Goal: Task Accomplishment & Management: Manage account settings

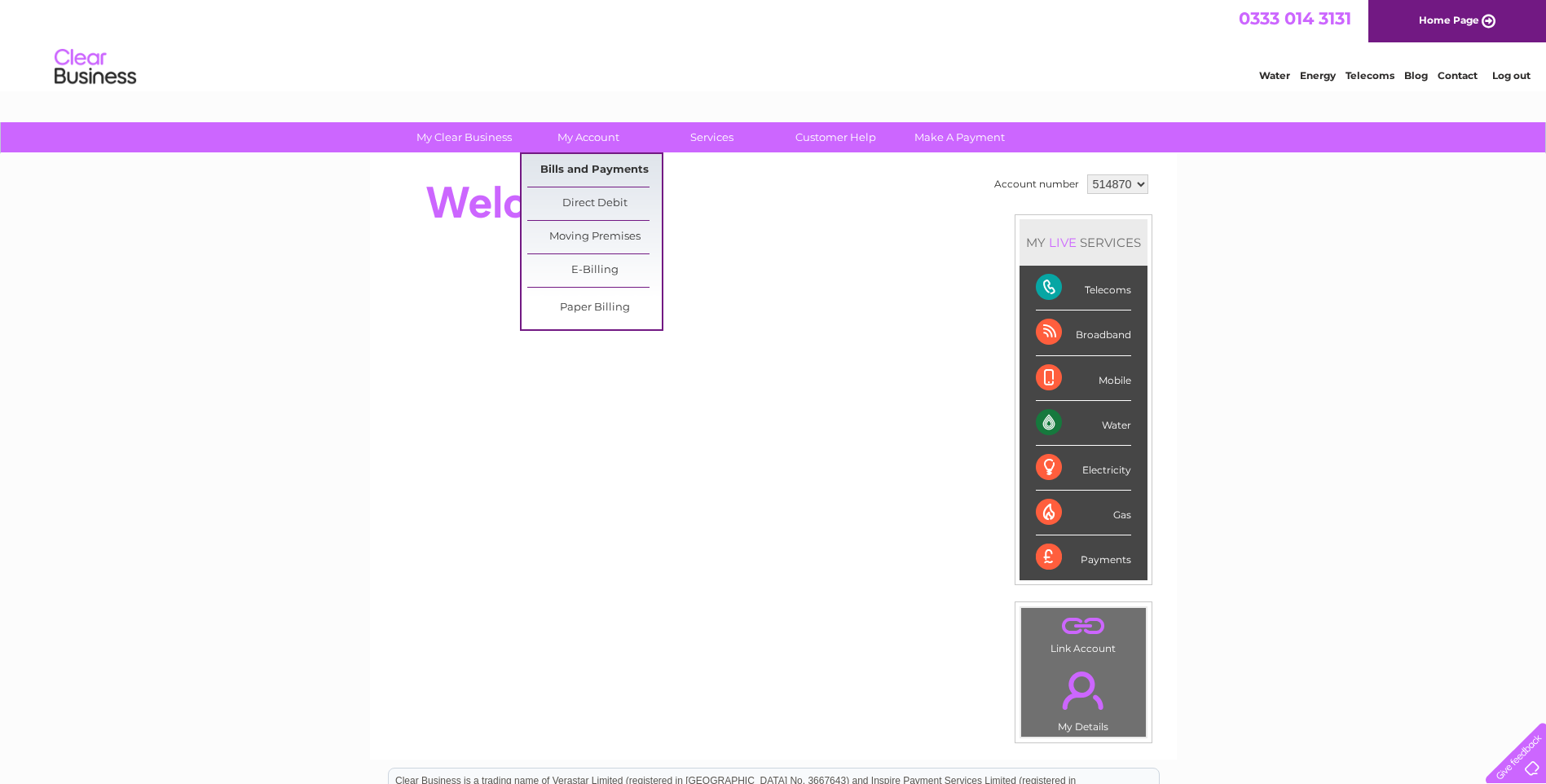
click at [583, 173] on link "Bills and Payments" at bounding box center [594, 170] width 135 height 33
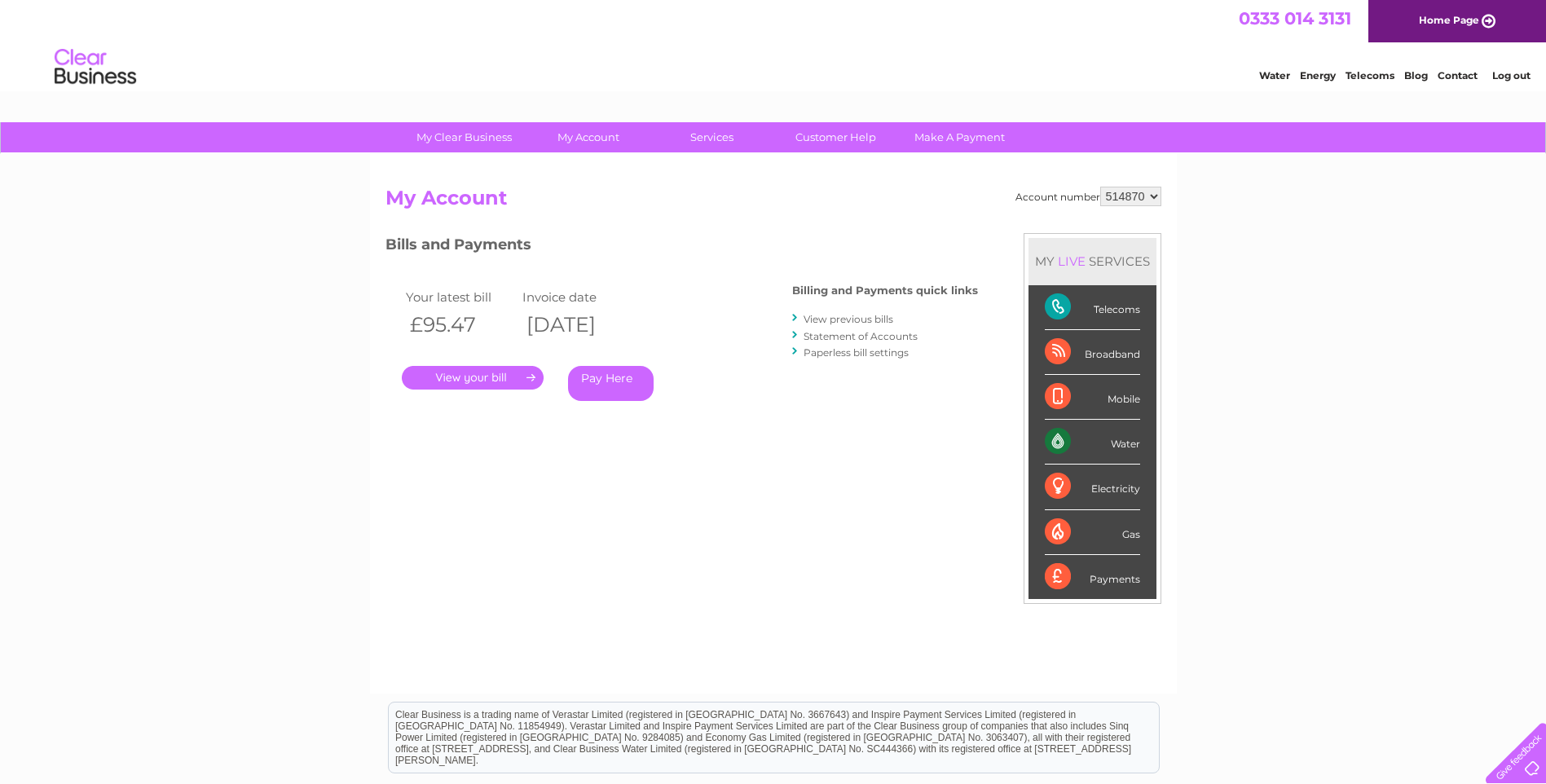
click at [850, 317] on link "View previous bills" at bounding box center [848, 319] width 89 height 13
